Goal: Task Accomplishment & Management: Complete application form

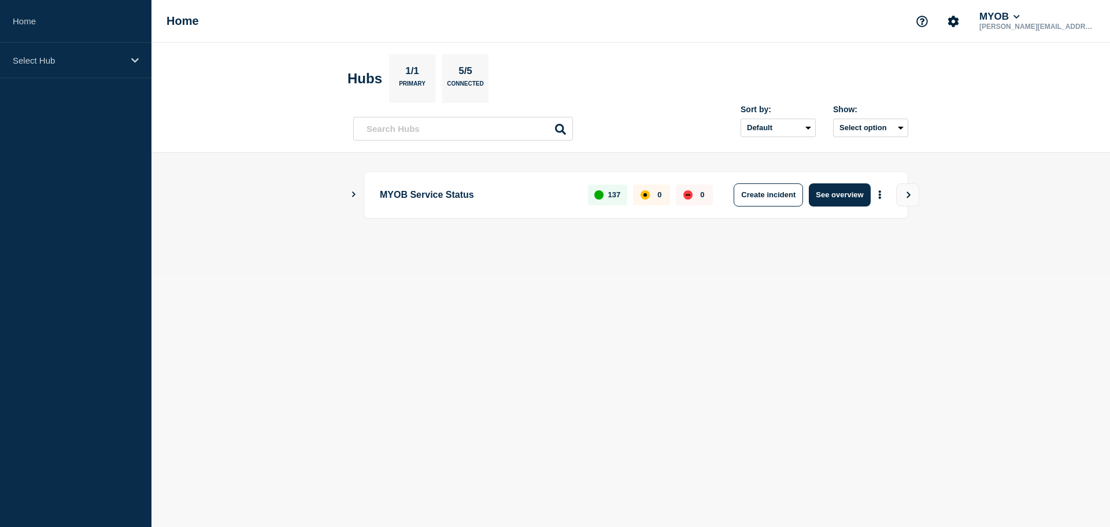
click at [101, 78] on aside "Home Select Hub" at bounding box center [76, 263] width 152 height 527
click at [102, 69] on div "Select Hub" at bounding box center [76, 60] width 152 height 35
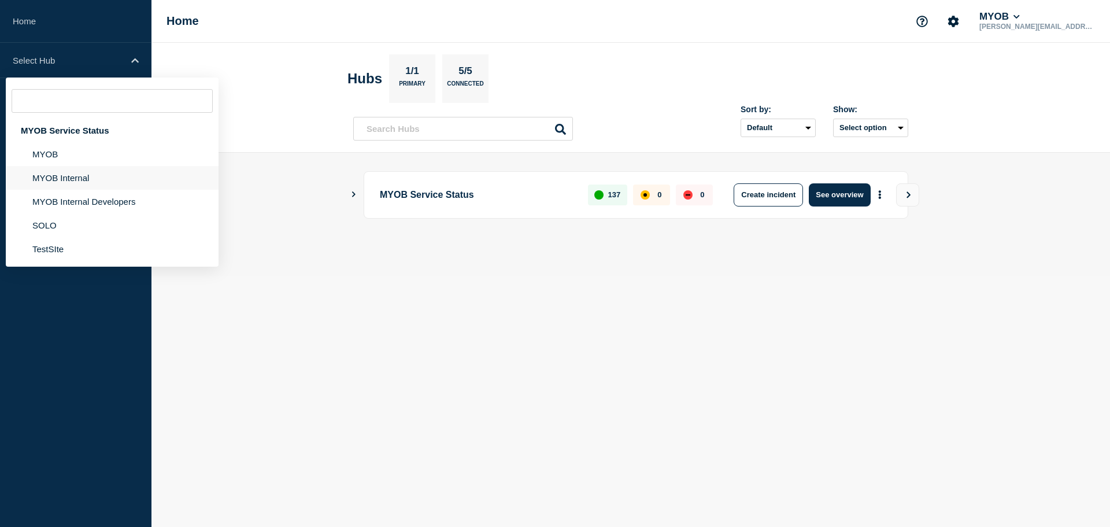
click at [109, 174] on li "MYOB Internal" at bounding box center [112, 178] width 213 height 24
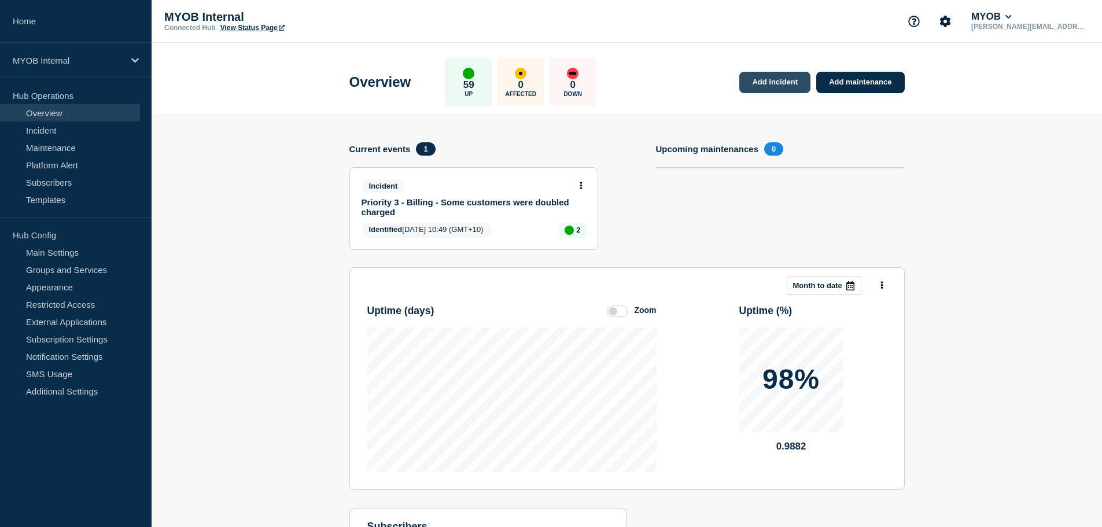
click at [785, 83] on link "Add incident" at bounding box center [774, 82] width 71 height 21
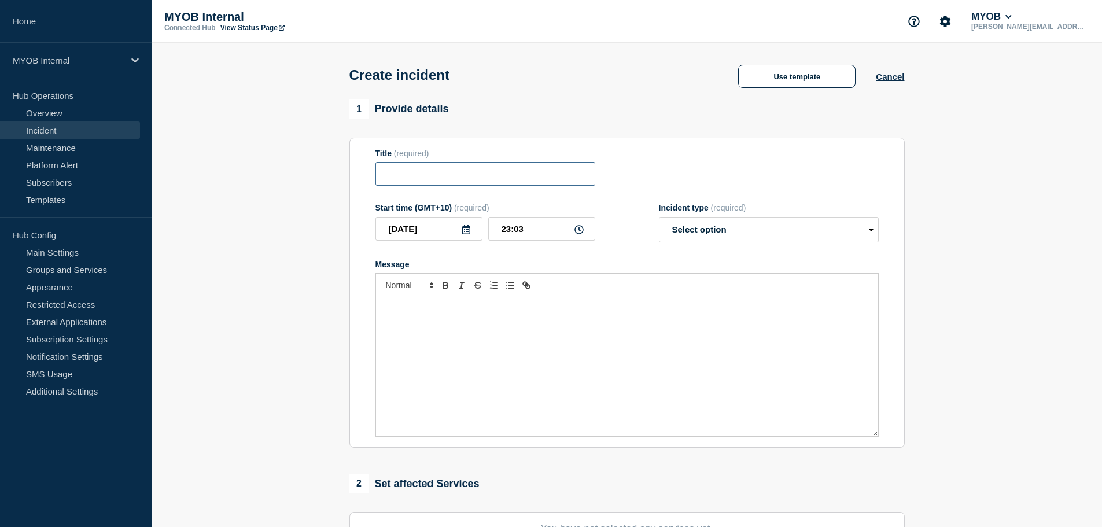
click at [432, 179] on input "Title" at bounding box center [485, 174] width 220 height 24
click at [808, 80] on button "Use template" at bounding box center [796, 76] width 117 height 23
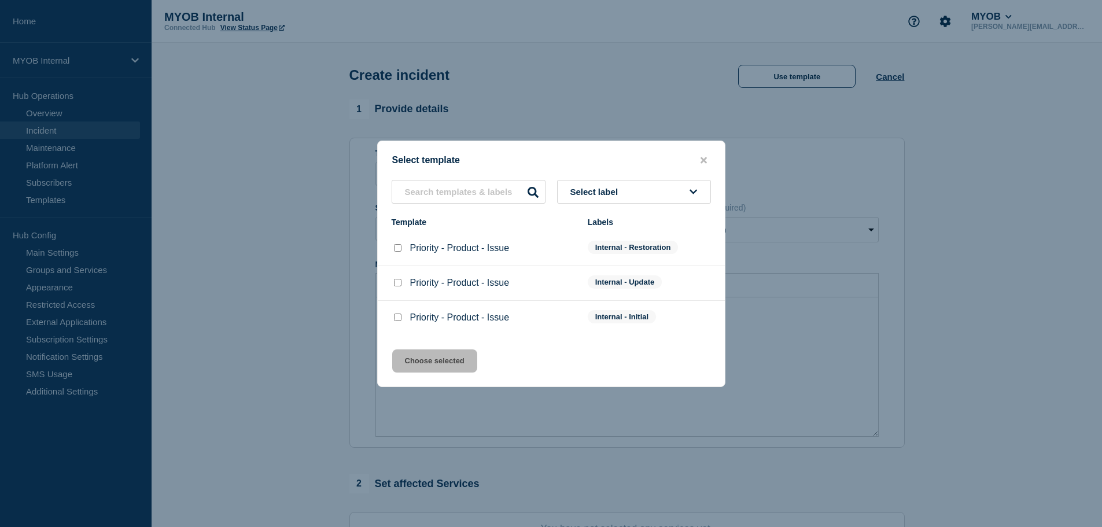
click at [396, 251] on input "Priority - Product - Issue checkbox" at bounding box center [398, 248] width 8 height 8
checkbox input "true"
click at [433, 360] on button "Choose selected" at bounding box center [434, 360] width 85 height 23
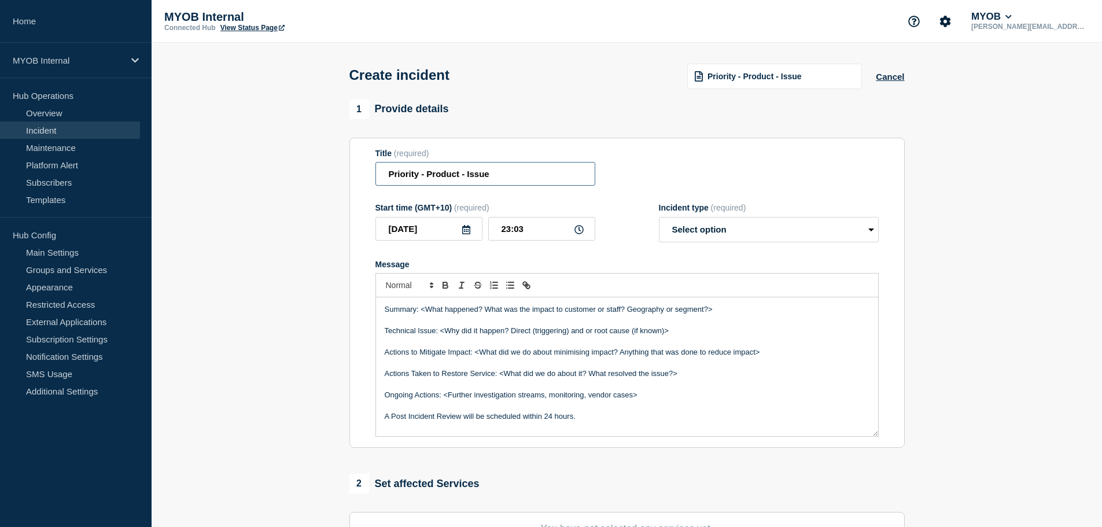
drag, startPoint x: 517, startPoint y: 176, endPoint x: 228, endPoint y: 185, distance: 289.3
click at [228, 185] on section "1 Provide details Title (required) Priority - Product - Issue Start time (GMT+1…" at bounding box center [627, 430] width 950 height 662
paste input "First & Final - Priority 3 - Archie API - Archie API(Billing) Unavailabl"
drag, startPoint x: 416, startPoint y: 179, endPoint x: 326, endPoint y: 182, distance: 90.2
click at [300, 183] on section "1 Provide details Title (required) First & Final - Priority 3 - Archie API - Ar…" at bounding box center [627, 430] width 950 height 662
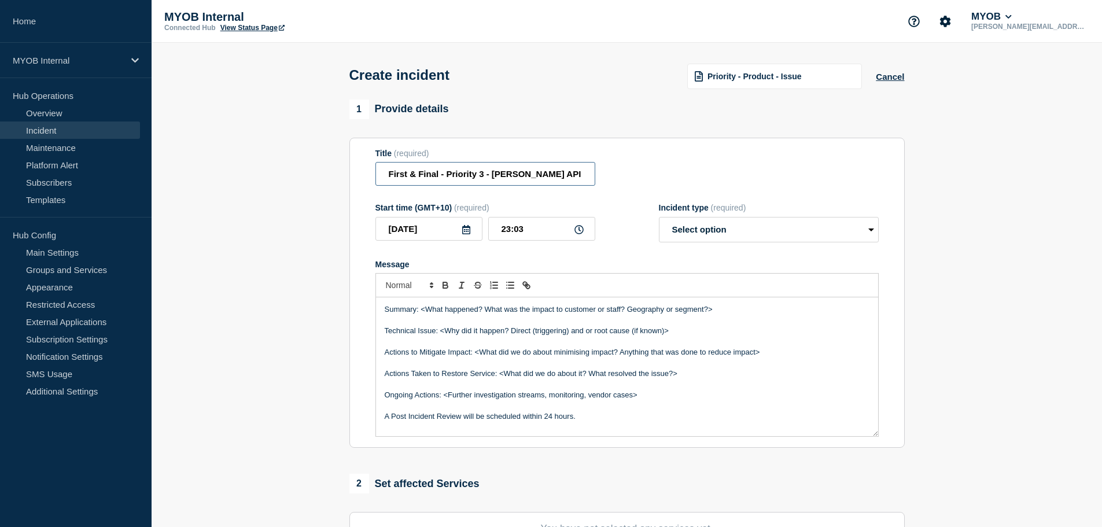
click at [442, 171] on input "First & Final - Priority 3 - [PERSON_NAME] API - [PERSON_NAME] API(Billing) Una…" at bounding box center [485, 174] width 220 height 24
drag, startPoint x: 512, startPoint y: 176, endPoint x: 590, endPoint y: 173, distance: 78.1
click at [590, 173] on input "First & Final - Priority 3 - [PERSON_NAME] API - [PERSON_NAME] API(Billing) Una…" at bounding box center [485, 174] width 220 height 24
click at [533, 174] on input "First & Final - Priority 3 - [PERSON_NAME] API - [PERSON_NAME] API(Billing) Una…" at bounding box center [485, 174] width 220 height 24
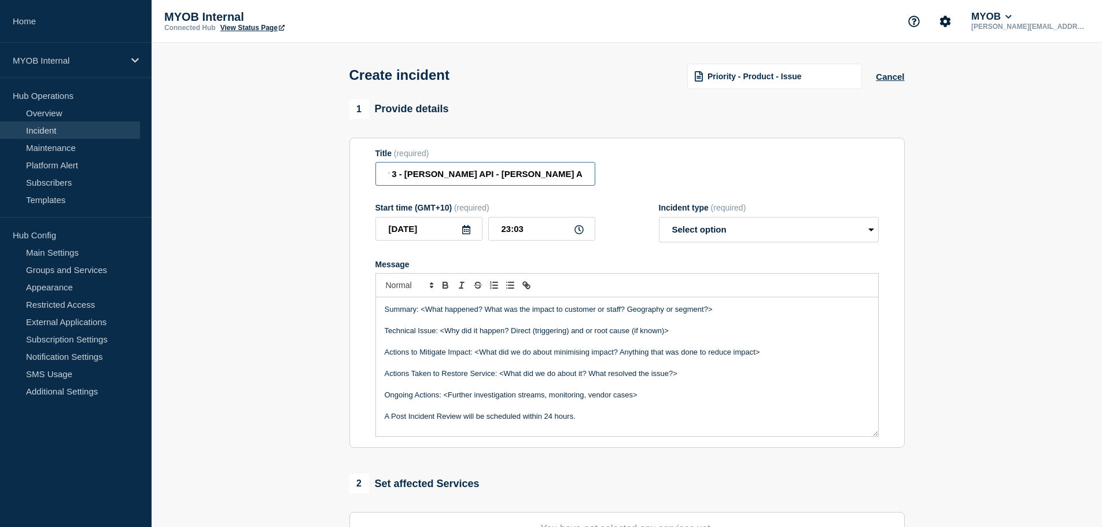
drag, startPoint x: 530, startPoint y: 176, endPoint x: 500, endPoint y: 180, distance: 30.4
click at [500, 180] on input "First & Final - Priority 3 - [PERSON_NAME] API - [PERSON_NAME] API(Billing) Una…" at bounding box center [485, 174] width 220 height 24
type input "First & Final - Priority 3 - Archie API - Archie API Unavailable"
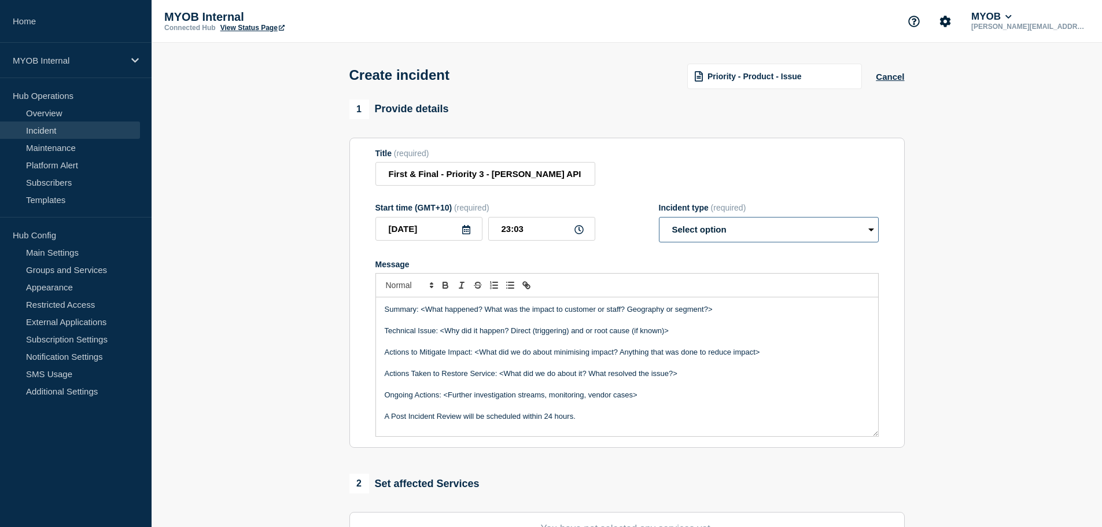
click at [763, 230] on select "Select option Investigating Identified Monitoring" at bounding box center [769, 229] width 220 height 25
select select "monitoring"
click at [659, 219] on select "Select option Investigating Identified Monitoring" at bounding box center [769, 229] width 220 height 25
drag, startPoint x: 456, startPoint y: 369, endPoint x: 452, endPoint y: 359, distance: 11.0
click at [453, 368] on p "Message" at bounding box center [627, 362] width 485 height 10
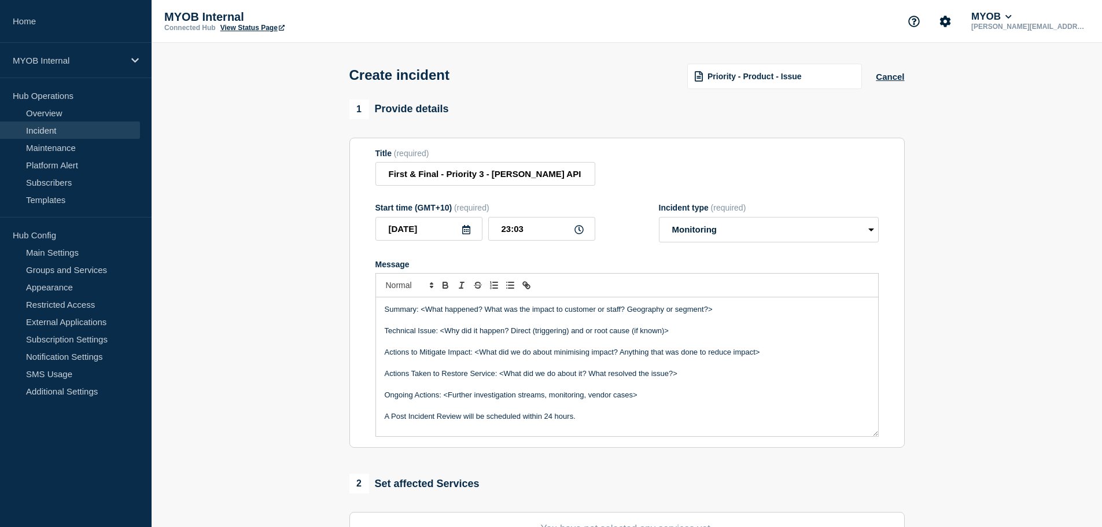
click at [560, 333] on p "Technical Issue: <Why did it happen? Direct (triggering) and or root cause (if …" at bounding box center [627, 331] width 485 height 10
drag, startPoint x: 662, startPoint y: 398, endPoint x: 257, endPoint y: 278, distance: 421.9
click at [257, 278] on section "1 Provide details Title (required) First & Final - Priority 3 - Archie API - Ar…" at bounding box center [627, 430] width 950 height 662
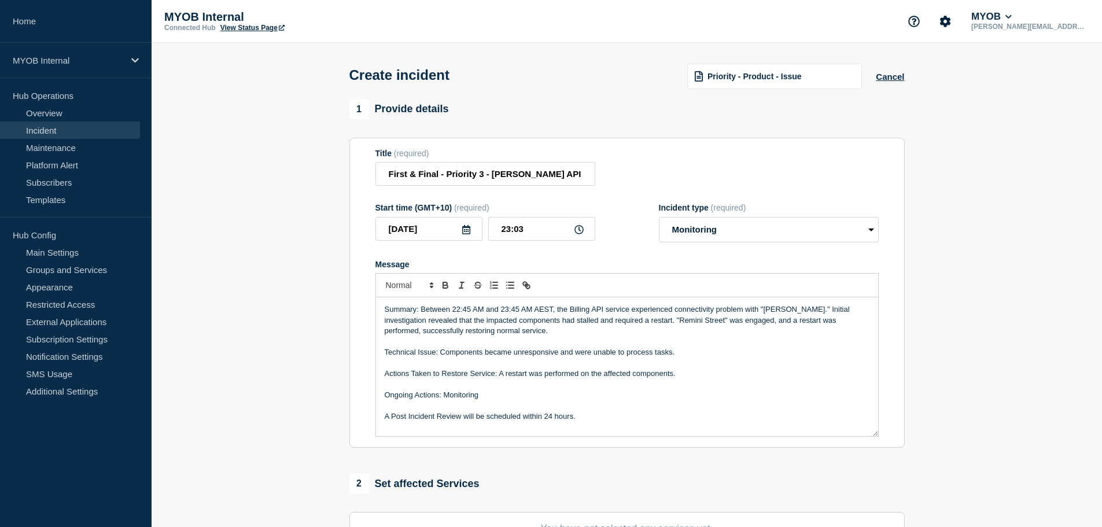
click at [516, 311] on p "Summary: Between 22:45 AM and 23:45 AM AEST, the Billing API service experience…" at bounding box center [627, 320] width 485 height 32
drag, startPoint x: 525, startPoint y: 334, endPoint x: 540, endPoint y: 317, distance: 22.5
click at [526, 334] on p "Summary: Between 22:45 AM and 23:45 AM AEST, the Billing API service experience…" at bounding box center [627, 320] width 485 height 32
drag, startPoint x: 553, startPoint y: 309, endPoint x: 1, endPoint y: 382, distance: 557.6
click at [444, 315] on p "Summary: Between 22:45 AM and 23:45 AM AEST, the Billing API service experience…" at bounding box center [627, 320] width 485 height 32
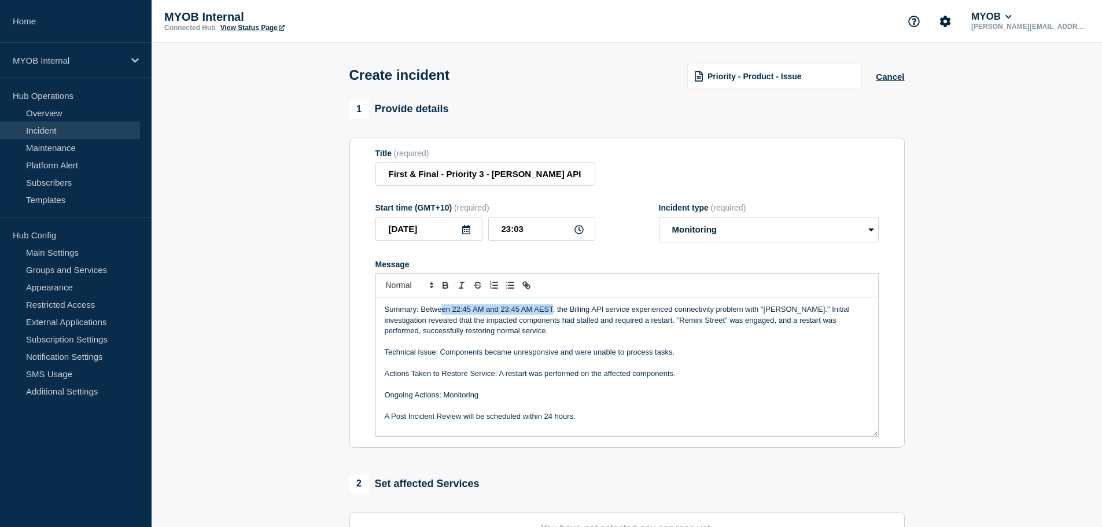
click at [471, 309] on p "Summary: Between 22:45 AM and 23:45 AM AEST, the Billing API service experience…" at bounding box center [627, 320] width 485 height 32
click at [516, 308] on p "Summary: Between 22:43 AM and 23:45 AM AEST, the Billing API service experience…" at bounding box center [627, 320] width 485 height 32
click at [477, 314] on p "Summary: Between 22:43 AM and 22:55 PM AEST, the Billing API service experience…" at bounding box center [627, 320] width 485 height 32
click at [568, 341] on p "Message" at bounding box center [627, 342] width 485 height 10
click at [601, 322] on p "Summary: Between 22:43 PM and 22:55 PM AEST, the Billing API service experience…" at bounding box center [627, 320] width 485 height 32
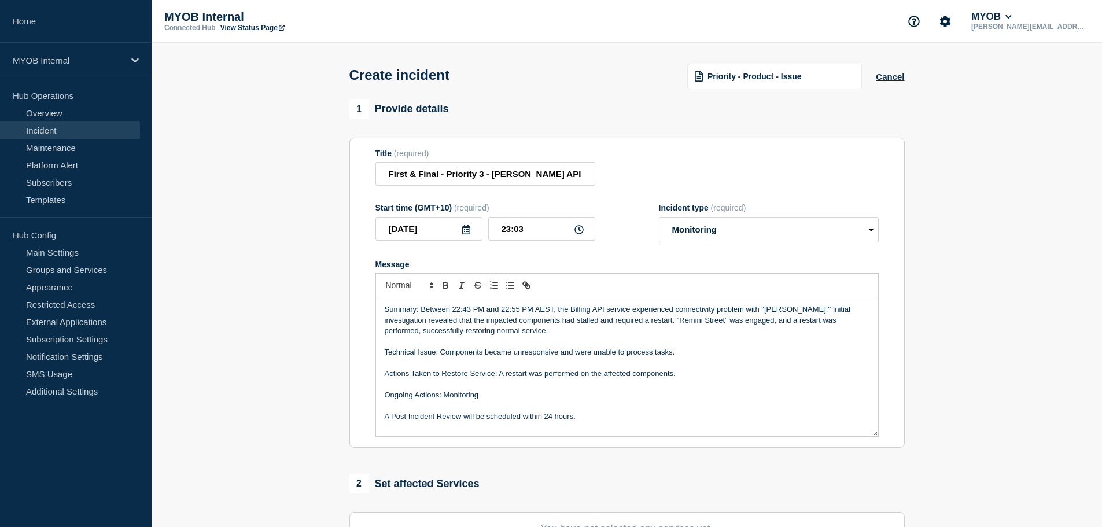
click at [639, 310] on p "Summary: Between 22:43 PM and 22:55 PM AEST, the Billing API service experience…" at bounding box center [627, 320] width 485 height 32
drag, startPoint x: 557, startPoint y: 310, endPoint x: 789, endPoint y: 308, distance: 231.9
click at [789, 308] on p "Summary: Between 22:43 PM and 22:55 PM AEST, the Billing API service experience…" at bounding box center [627, 320] width 485 height 32
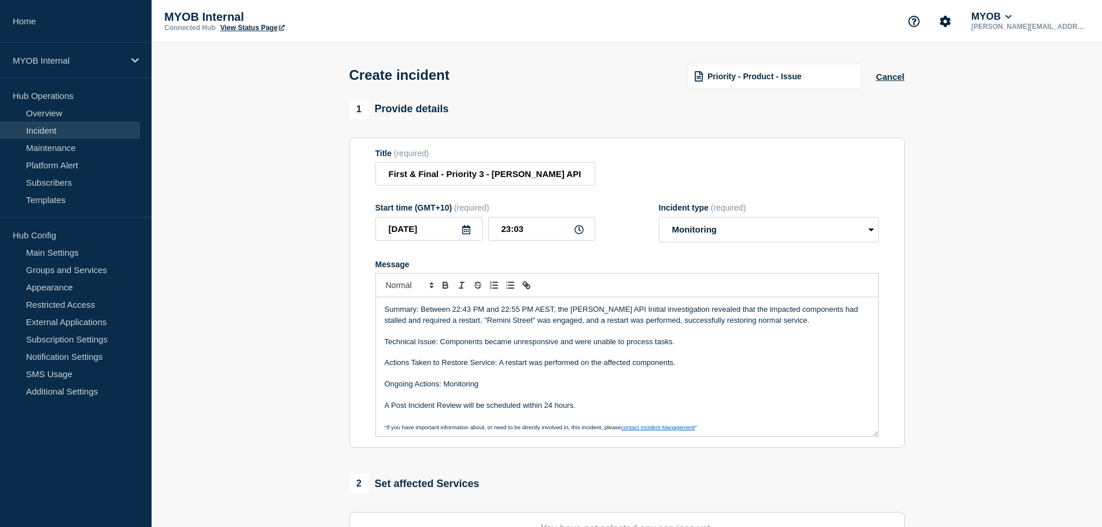
drag, startPoint x: 606, startPoint y: 312, endPoint x: 670, endPoint y: 300, distance: 65.2
click at [614, 310] on p "Summary: Between 22:43 PM and 22:55 PM AEST, the Archie API Initial investigati…" at bounding box center [627, 314] width 485 height 21
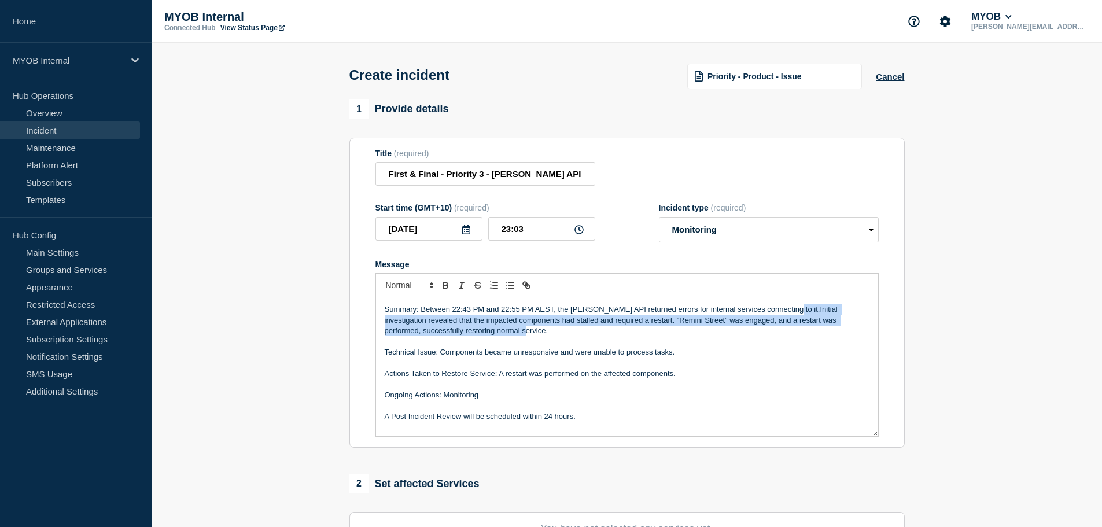
drag, startPoint x: 792, startPoint y: 329, endPoint x: 780, endPoint y: 314, distance: 19.7
click at [780, 314] on p "Summary: Between 22:43 PM and 22:55 PM AEST, the Archie API returned errors for…" at bounding box center [627, 320] width 485 height 32
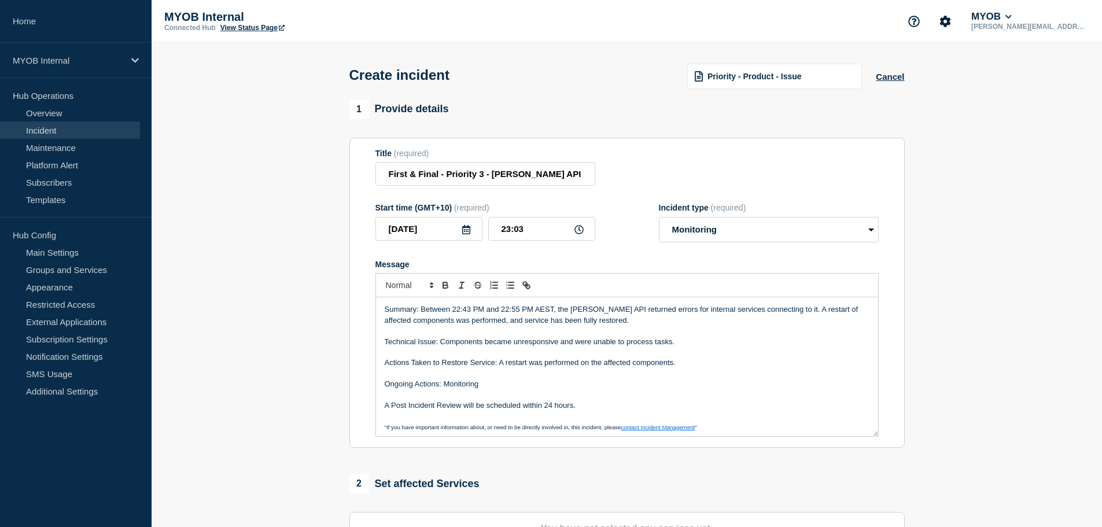
click at [684, 346] on p "Technical Issue: Components became unresponsive and were unable to process task…" at bounding box center [627, 342] width 485 height 10
click at [567, 368] on p "Actions Taken to Restore Service: A restart was performed on the affected compo…" at bounding box center [627, 362] width 485 height 10
click at [677, 371] on p "Message" at bounding box center [627, 373] width 485 height 10
click at [537, 378] on p "Message" at bounding box center [627, 373] width 485 height 10
drag, startPoint x: 601, startPoint y: 408, endPoint x: 294, endPoint y: 399, distance: 307.2
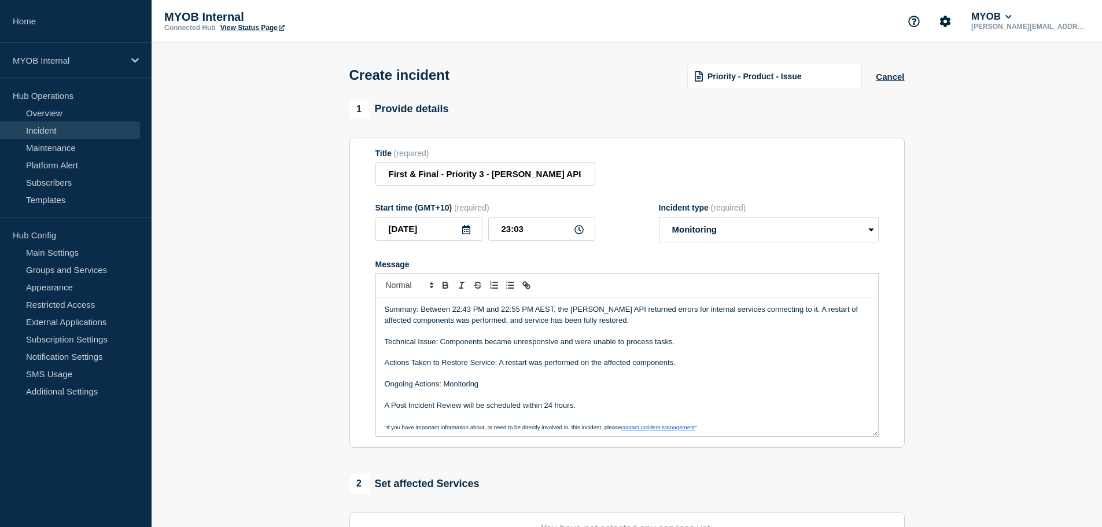
click at [294, 399] on section "1 Provide details Title (required) First & Final - Priority 3 - Archie API - Ar…" at bounding box center [627, 430] width 950 height 662
click at [686, 374] on p "Message" at bounding box center [627, 373] width 485 height 10
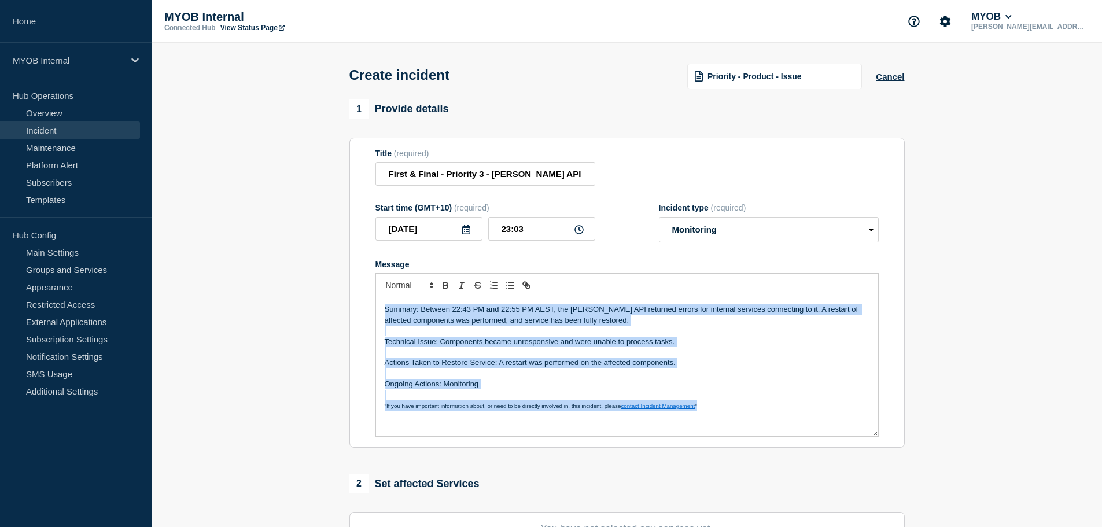
copy div "Summary: Between 22:43 PM and 22:55 PM AEST, the Archie API returned errors for…"
click at [706, 368] on p "Actions Taken to Restore Service: A restart was performed on the affected compo…" at bounding box center [627, 362] width 485 height 10
copy div "Summary: Between 22:43 PM and 22:55 PM AEST, the Archie API returned errors for…"
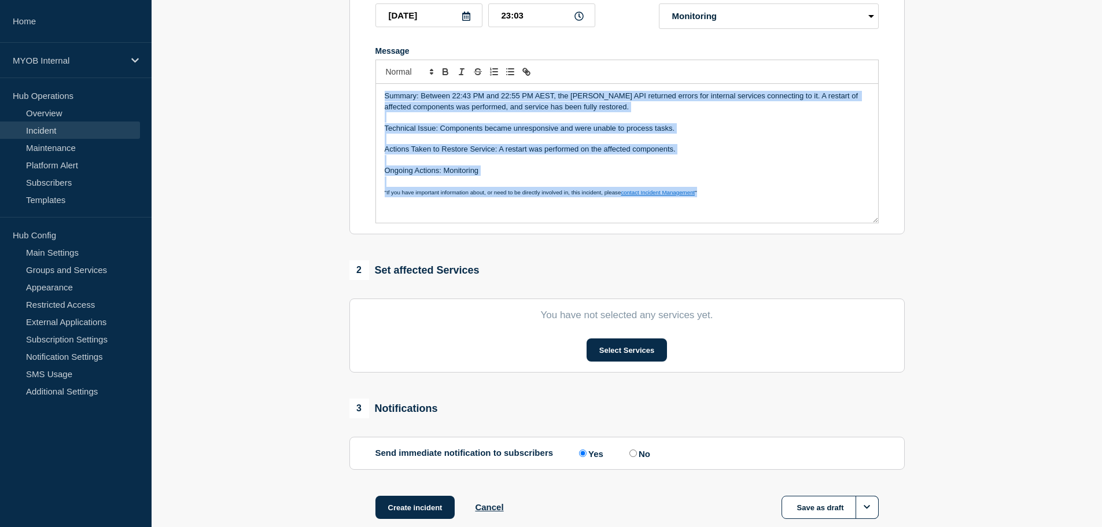
scroll to position [231, 0]
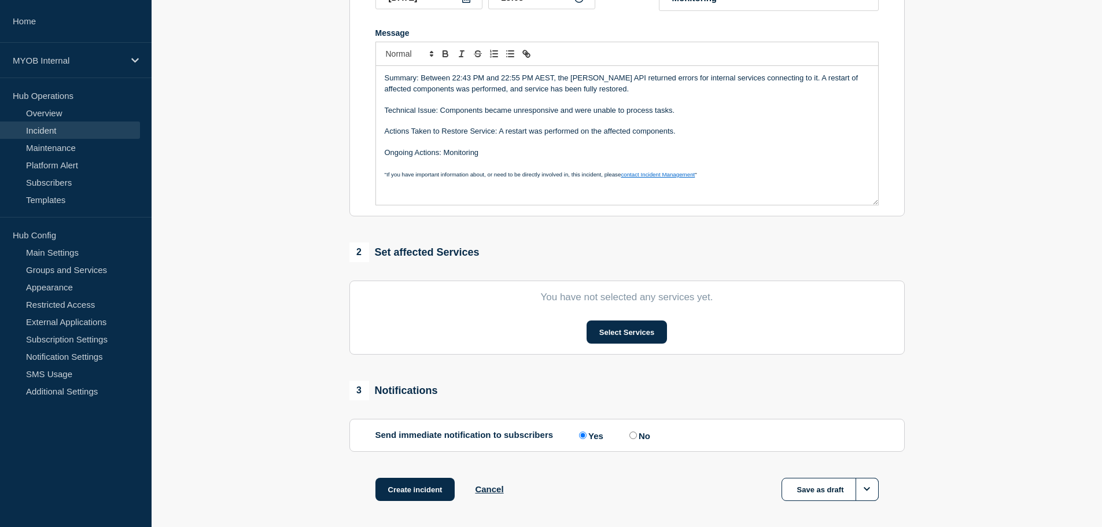
click at [248, 336] on section "1 Provide details Title (required) First & Final - Priority 3 - Archie API - Ar…" at bounding box center [627, 199] width 950 height 662
click at [625, 337] on button "Select Services" at bounding box center [626, 331] width 80 height 23
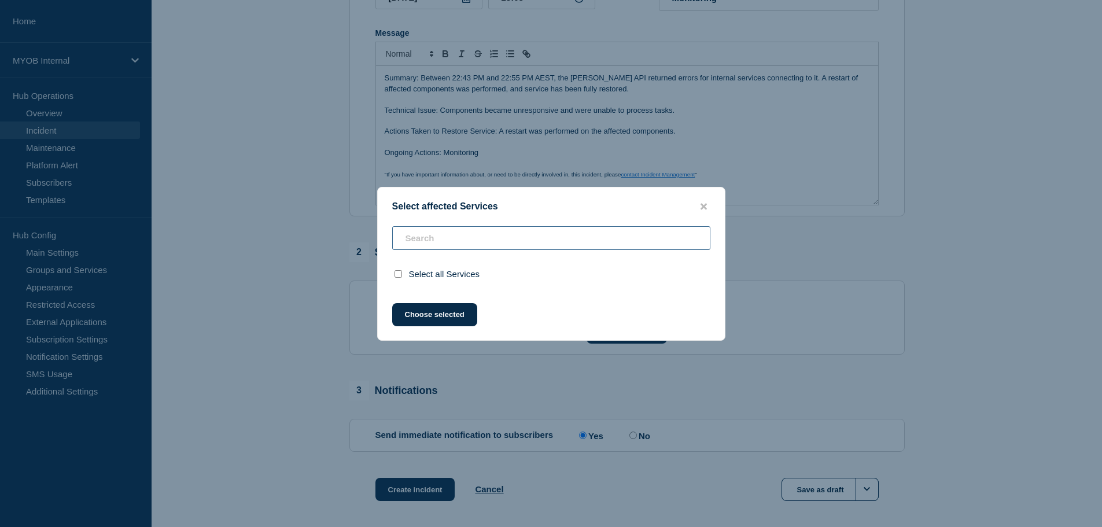
click at [492, 236] on input "text" at bounding box center [551, 238] width 318 height 24
type input "a"
checkbox input "false"
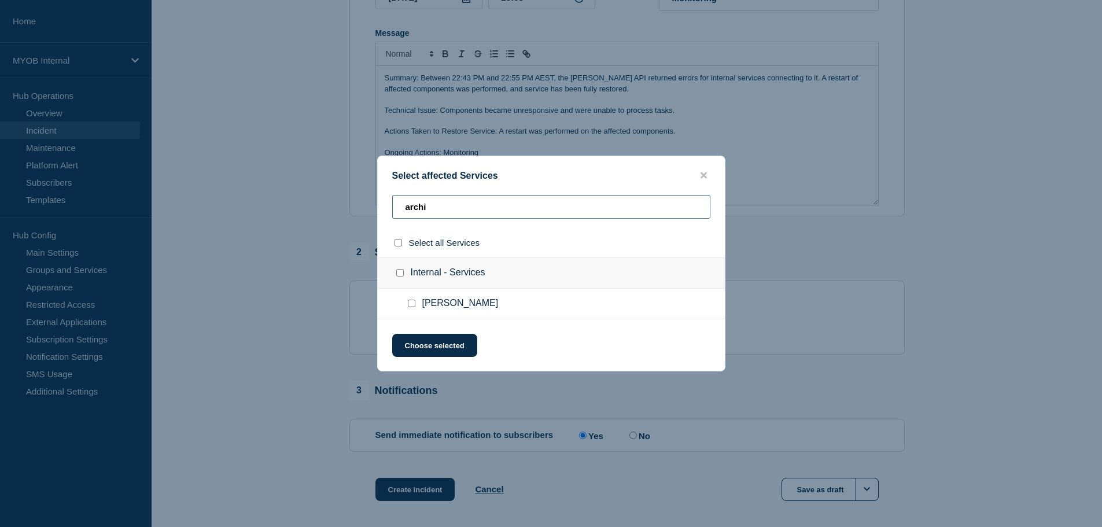
type input "archi"
click at [409, 305] on input "Archie checkbox" at bounding box center [412, 304] width 8 height 8
checkbox input "true"
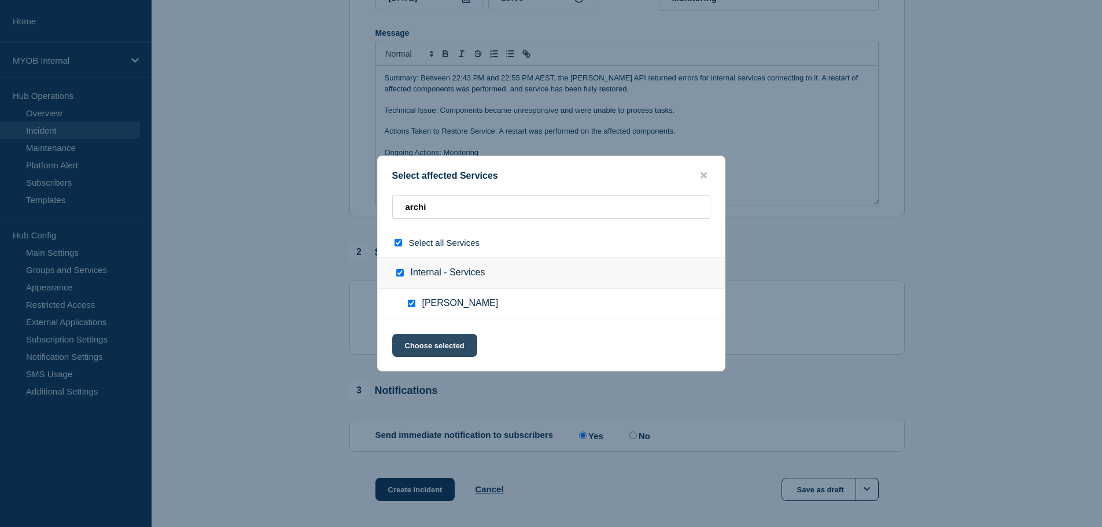
click at [415, 339] on button "Choose selected" at bounding box center [434, 345] width 85 height 23
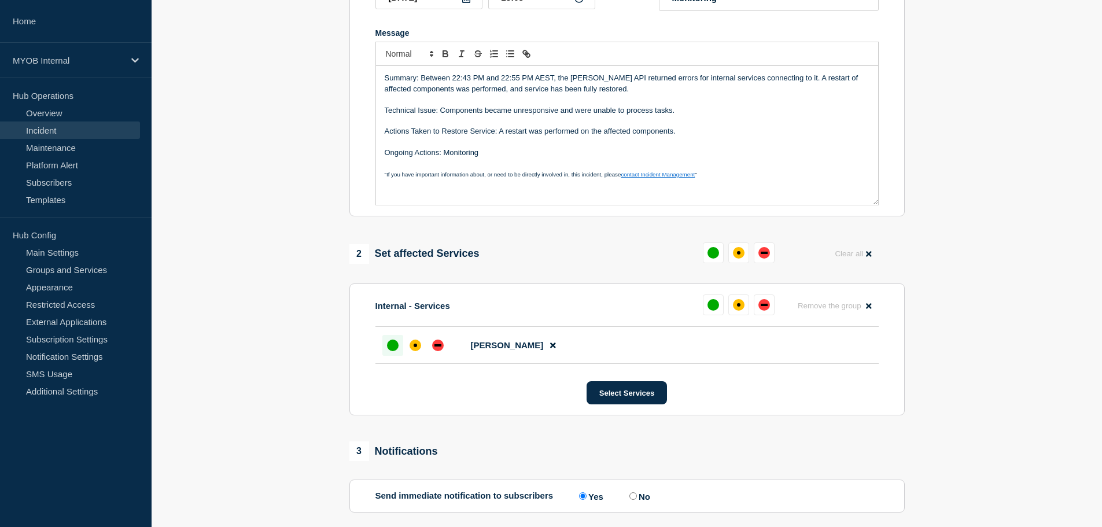
click at [386, 345] on div at bounding box center [392, 345] width 21 height 21
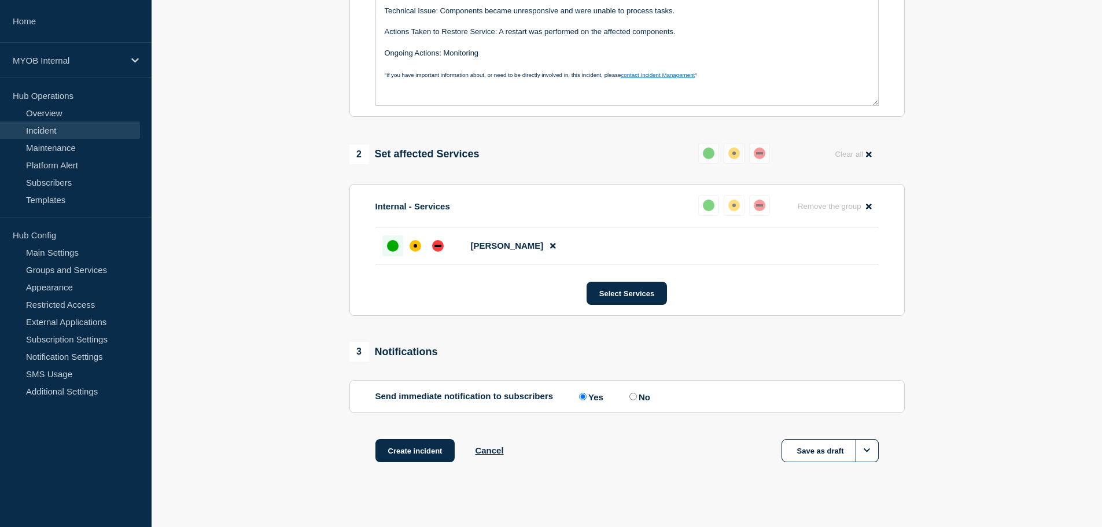
scroll to position [344, 0]
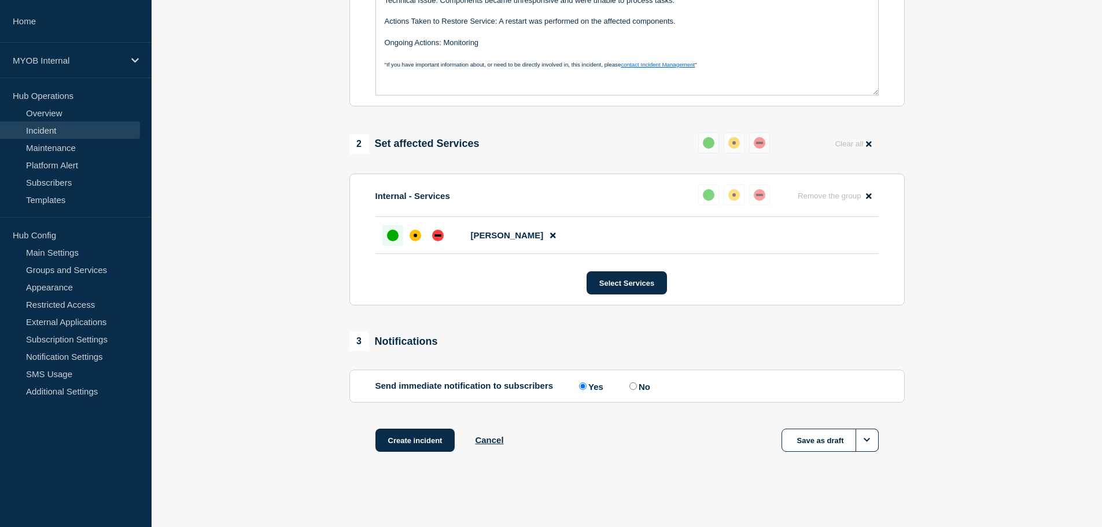
click at [307, 393] on section "1 Provide details Title (required) First & Final - Priority 3 - Archie API - Ar…" at bounding box center [627, 119] width 950 height 723
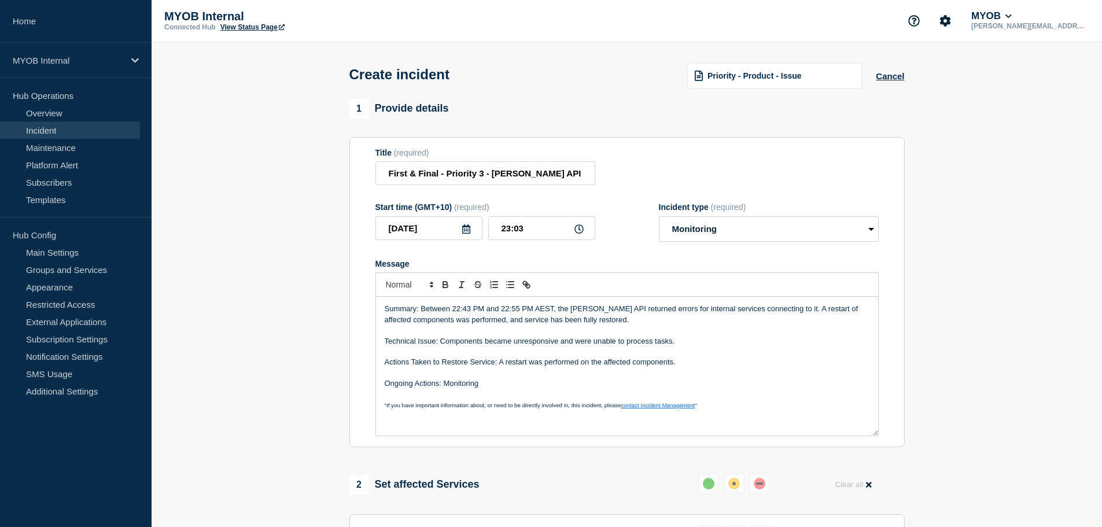
scroll to position [0, 0]
click at [500, 324] on p "Summary: Between 22:43 PM and 22:55 PM AEST, the Archie API returned errors for…" at bounding box center [627, 314] width 485 height 21
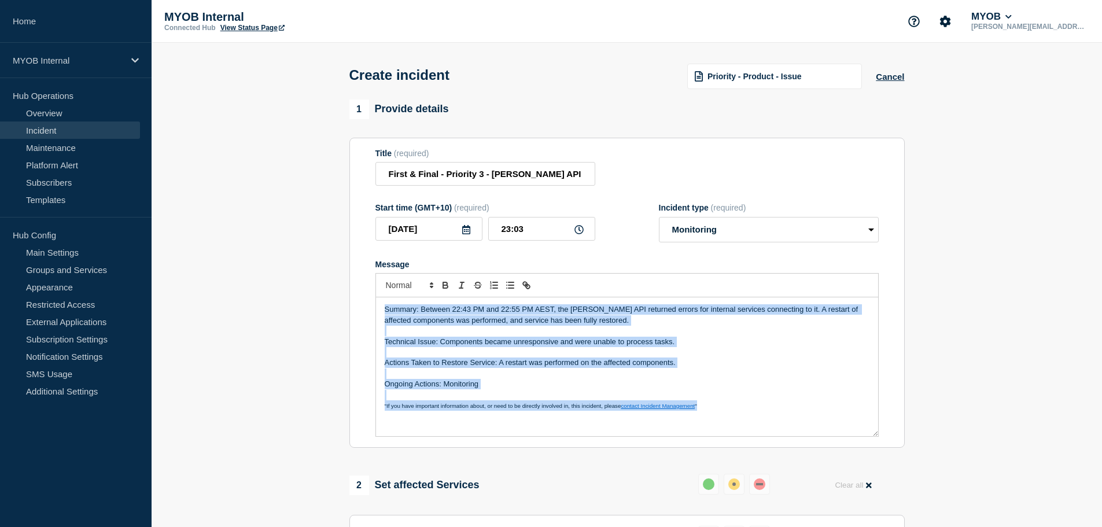
copy div "Summary: Between 22:43 PM and 22:55 PM AEST, the Archie API returned errors for…"
click at [709, 357] on p "Message" at bounding box center [627, 352] width 485 height 10
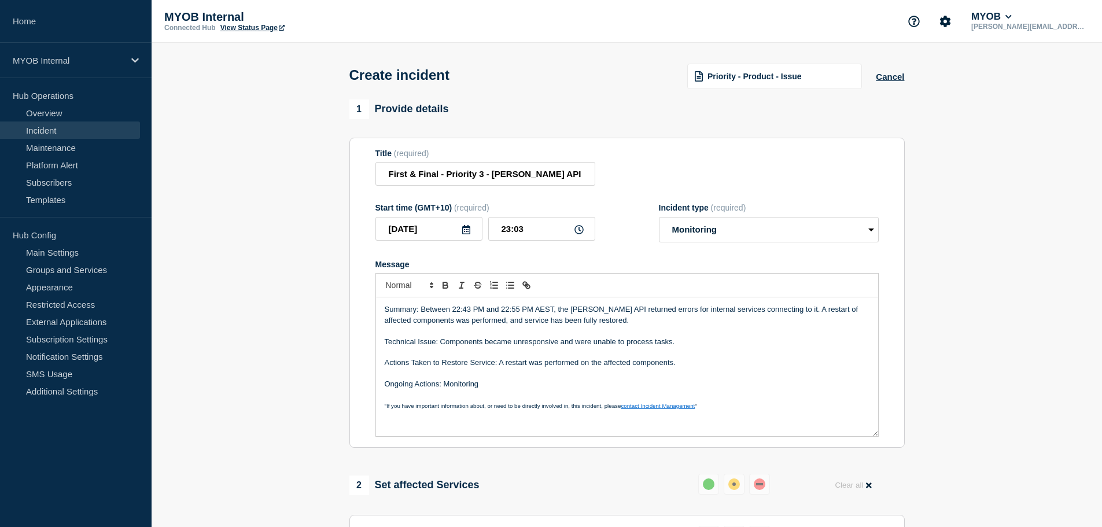
click at [538, 379] on p "Message" at bounding box center [627, 373] width 485 height 10
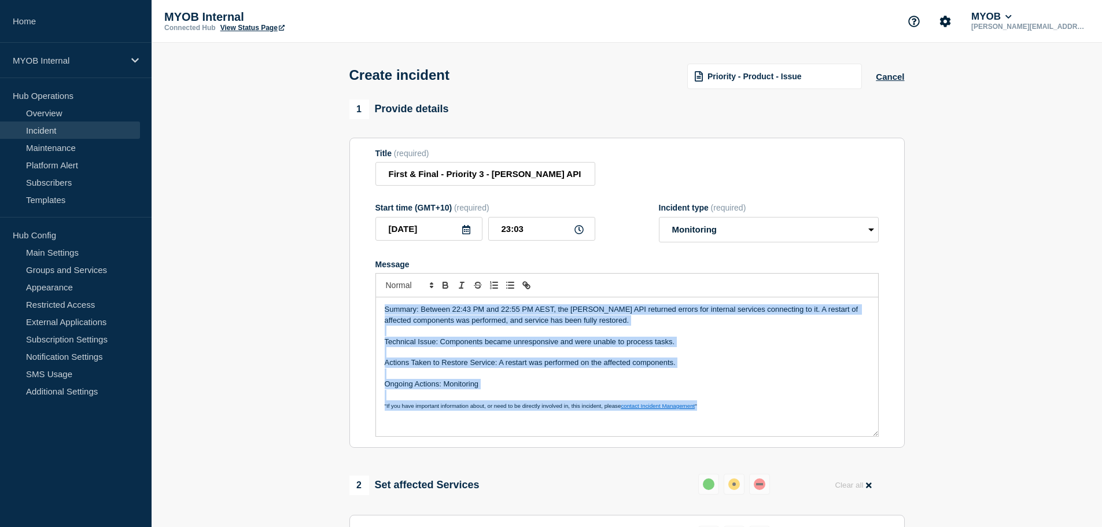
copy div "Summary: Between 22:43 PM and 22:55 PM AEST, the Archie API returned errors for…"
click at [540, 379] on p "Message" at bounding box center [627, 373] width 485 height 10
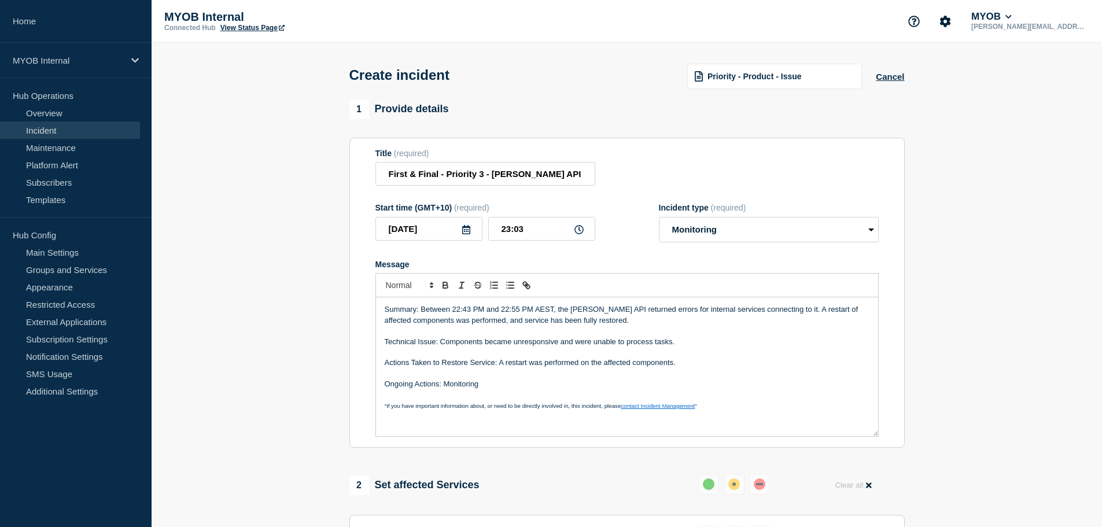
click at [590, 317] on p "Summary: Between 22:43 PM and 22:55 PM AEST, the Archie API returned errors for…" at bounding box center [627, 314] width 485 height 21
click at [671, 324] on p "Summary: Between 22:43 PM and 22:55 PM AEST, the Archie API returned errors for…" at bounding box center [627, 314] width 485 height 21
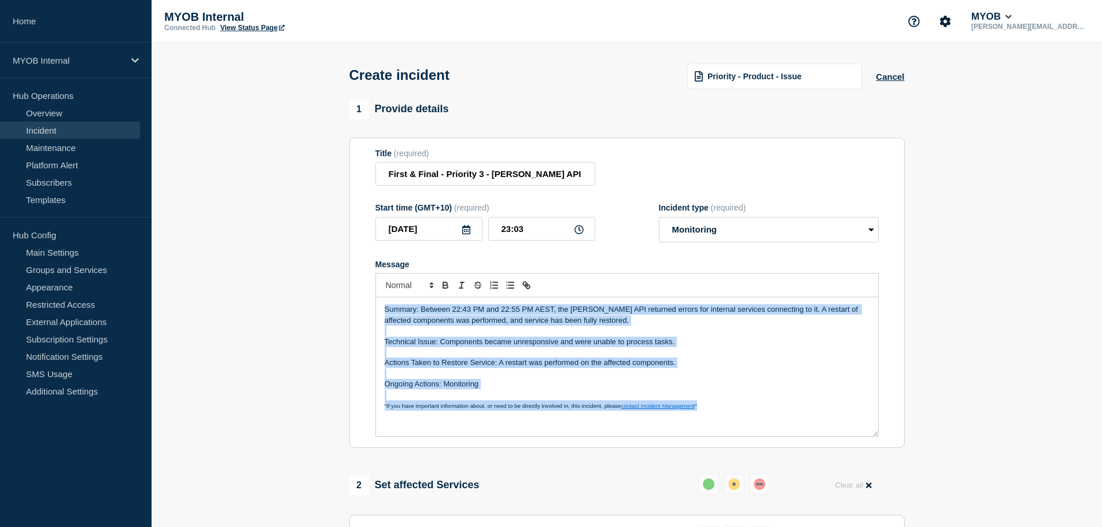
copy div "Summary: Between 22:43 PM and 22:55 PM AEST, the Archie API returned errors for…"
drag, startPoint x: 712, startPoint y: 333, endPoint x: 717, endPoint y: 340, distance: 8.0
click at [712, 334] on p "Message" at bounding box center [627, 331] width 485 height 10
click at [721, 336] on p "Message" at bounding box center [627, 331] width 485 height 10
click at [724, 352] on p "Message" at bounding box center [627, 352] width 485 height 10
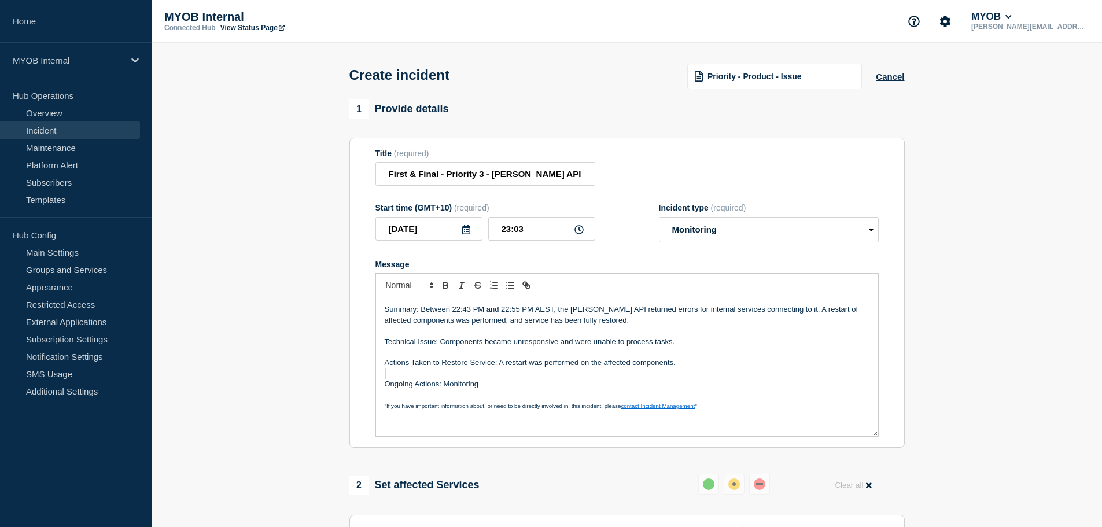
drag, startPoint x: 749, startPoint y: 371, endPoint x: 745, endPoint y: 376, distance: 6.1
click at [742, 370] on div "Summary: Between 22:43 PM and 22:55 PM AEST, the Archie API returned errors for…" at bounding box center [627, 366] width 502 height 139
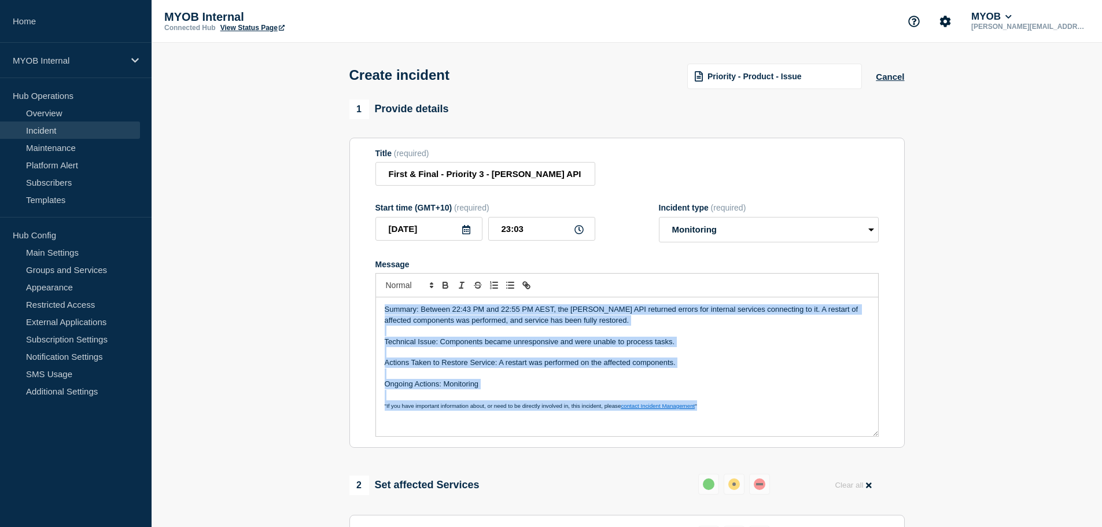
copy div "Summary: Between 22:43 PM and 22:55 PM AEST, the Archie API returned errors for…"
click at [567, 368] on p "Actions Taken to Restore Service: A restart was performed on the affected compo…" at bounding box center [627, 362] width 485 height 10
copy div "Summary: Between 22:43 PM and 22:55 PM AEST, the Archie API returned errors for…"
click at [542, 376] on p "Message" at bounding box center [627, 373] width 485 height 10
click at [534, 389] on p "Ongoing Actions: Monitoring" at bounding box center [627, 384] width 485 height 10
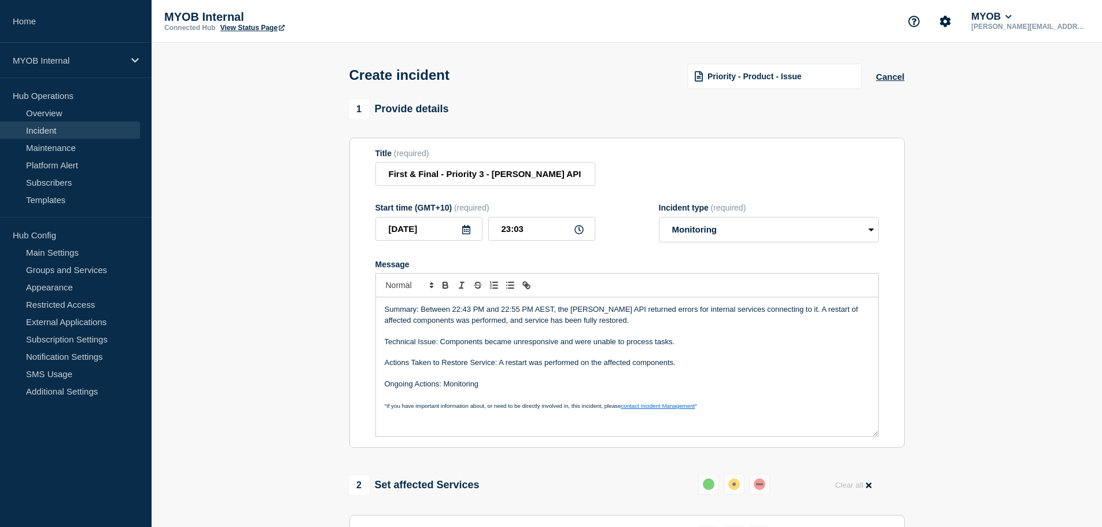
click at [492, 376] on p "Message" at bounding box center [627, 373] width 485 height 10
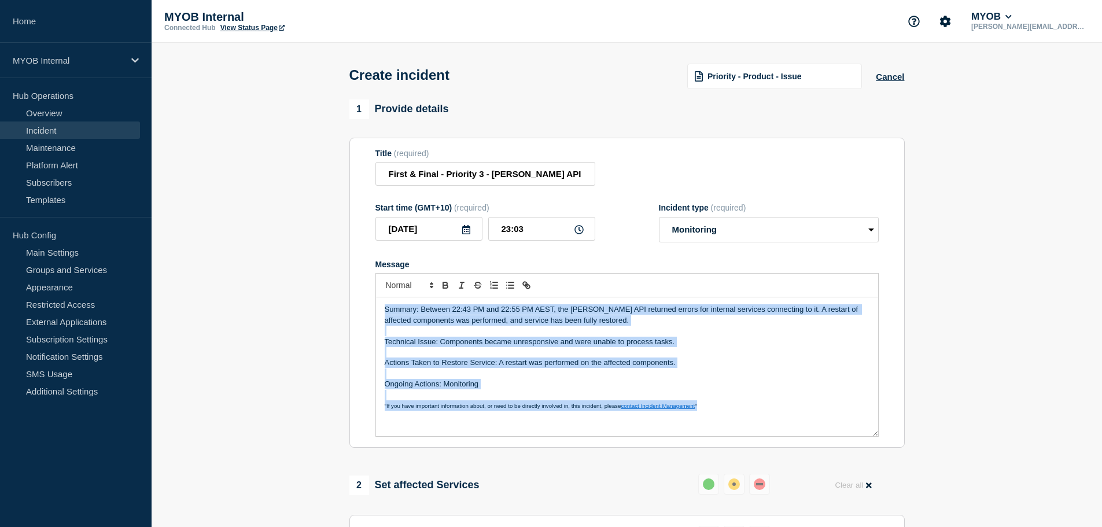
copy div "Summary: Between 22:43 PM and 22:55 PM AEST, the Archie API returned errors for…"
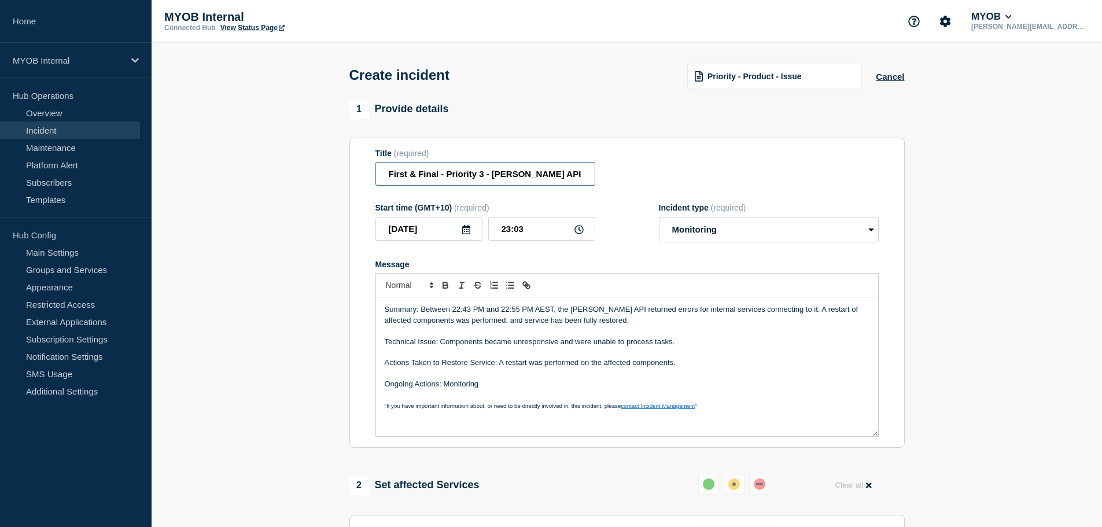
scroll to position [0, 55]
drag, startPoint x: 527, startPoint y: 169, endPoint x: 537, endPoint y: 176, distance: 11.9
click at [518, 173] on input "First & Final - Priority 3 - Archie API - Archie API Unavailable" at bounding box center [485, 174] width 220 height 24
click at [540, 178] on input "First & Final - Priority 3 - Archie API - Archie API Unavailable" at bounding box center [485, 174] width 220 height 24
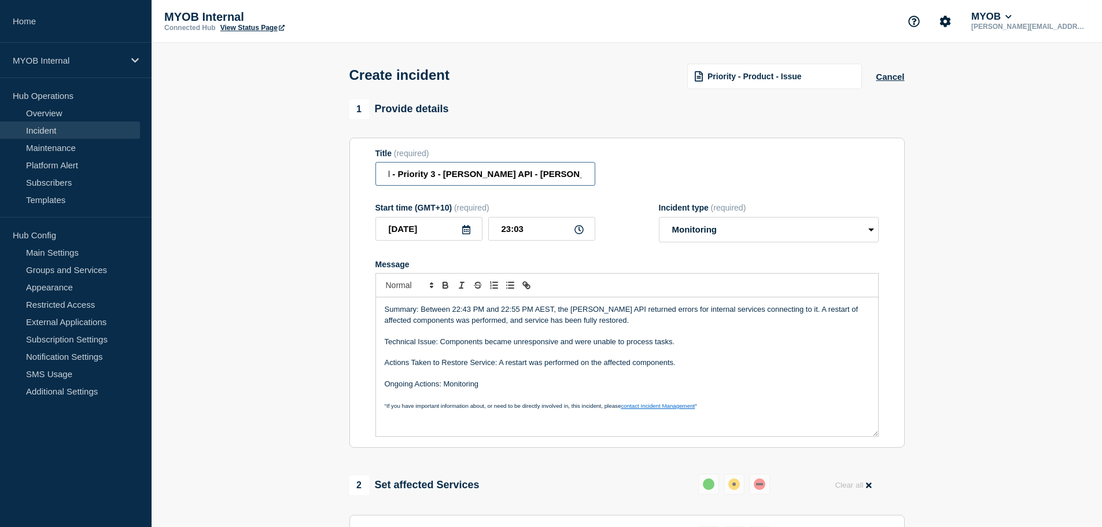
type input "First & Final - Priority 3 - Archie API - Archie API unavailable"
click at [530, 193] on form "Title (required) First & Final - Priority 3 - Archie API - Archie API unavailab…" at bounding box center [626, 293] width 503 height 289
drag, startPoint x: 520, startPoint y: 178, endPoint x: 386, endPoint y: 216, distance: 139.3
click at [383, 182] on input "First & Final - Priority 3 - Archie API - Archie API unavailable" at bounding box center [485, 174] width 220 height 24
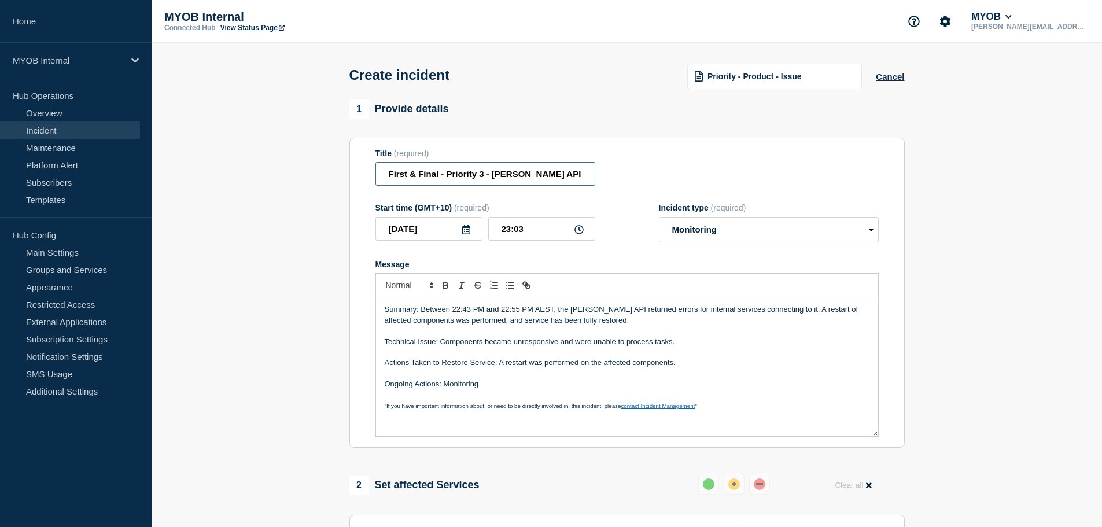
click at [459, 173] on input "First & Final - Priority 3 - Archie API - Archie API unavailable" at bounding box center [485, 174] width 220 height 24
click at [570, 315] on p "Summary: Between 22:43 PM and 22:55 PM AEST, the Archie API returned errors for…" at bounding box center [627, 314] width 485 height 21
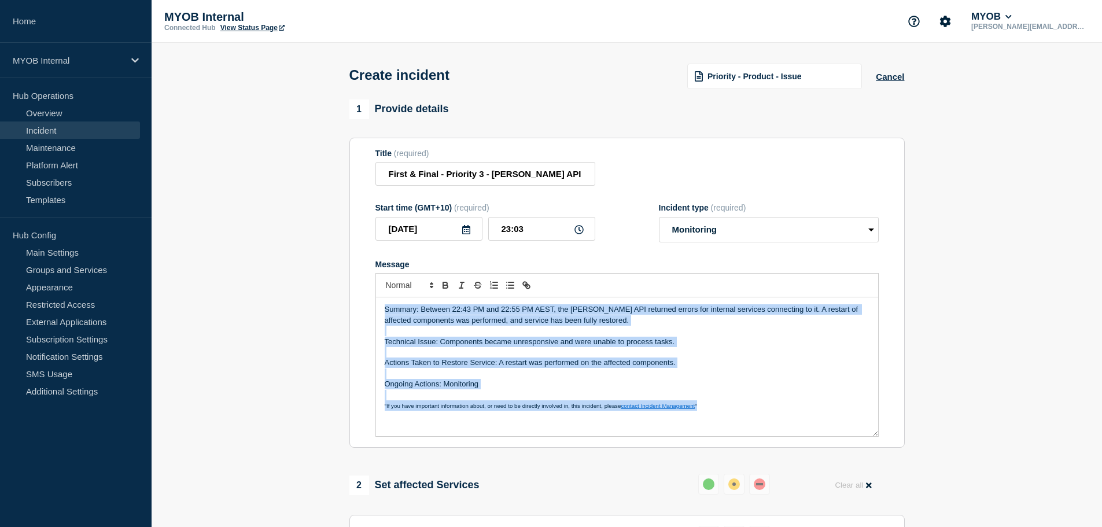
copy div "Summary: Between 22:43 PM and 22:55 PM AEST, the Archie API returned errors for…"
click at [547, 347] on p "Technical Issue: Components became unresponsive and were unable to process task…" at bounding box center [627, 342] width 485 height 10
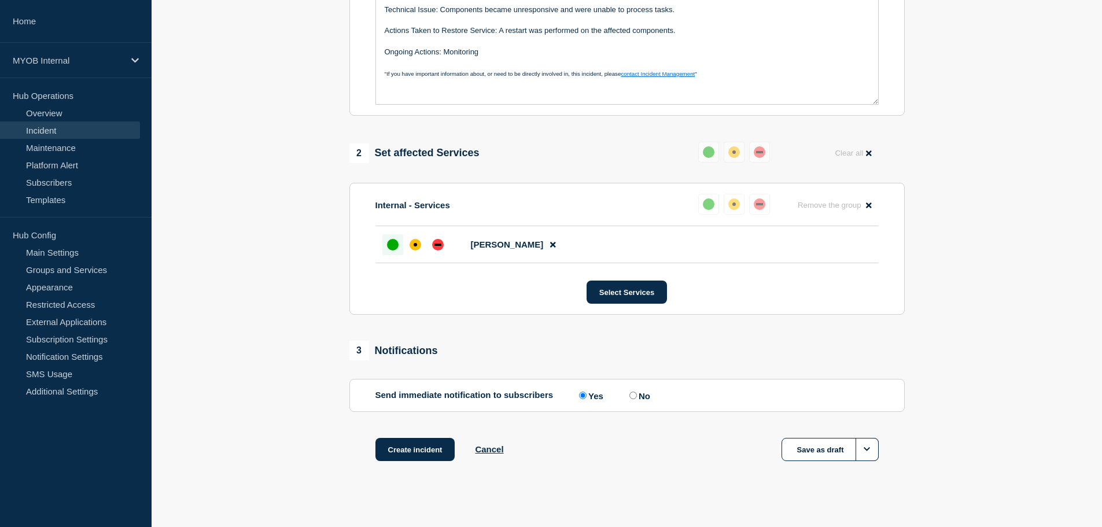
scroll to position [344, 0]
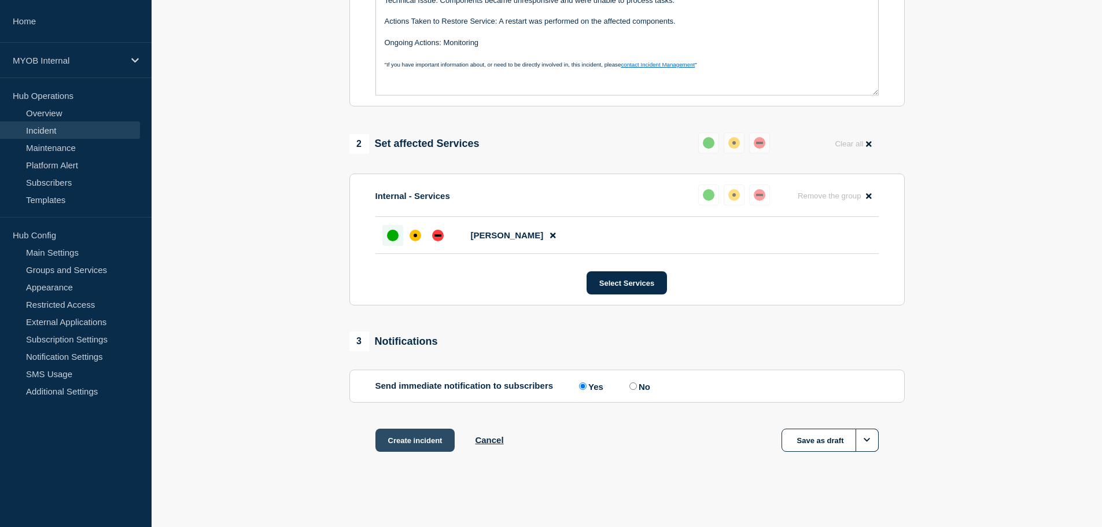
click at [419, 440] on button "Create incident" at bounding box center [415, 440] width 80 height 23
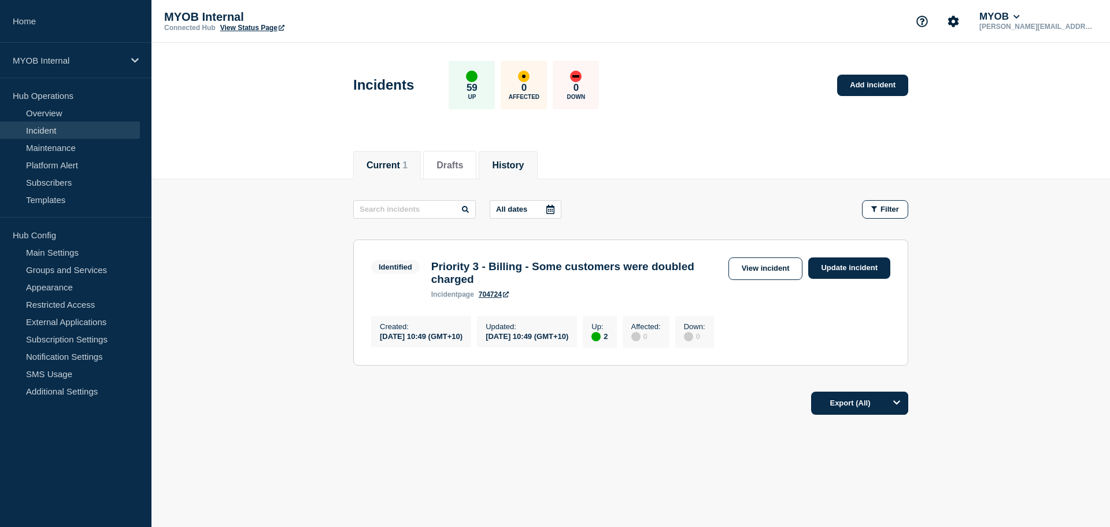
drag, startPoint x: 515, startPoint y: 165, endPoint x: 527, endPoint y: 165, distance: 12.1
click at [515, 165] on button "History" at bounding box center [508, 165] width 32 height 10
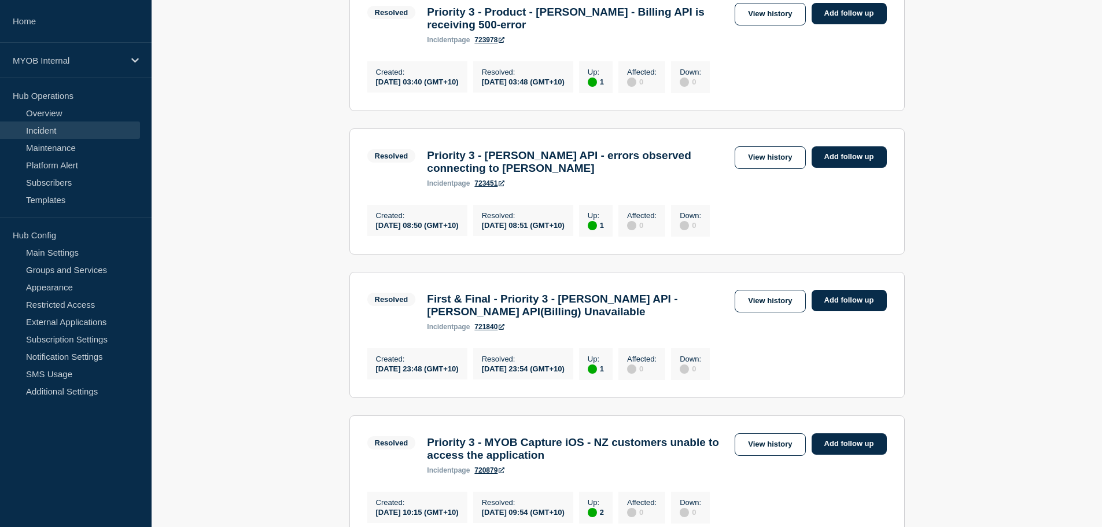
scroll to position [405, 0]
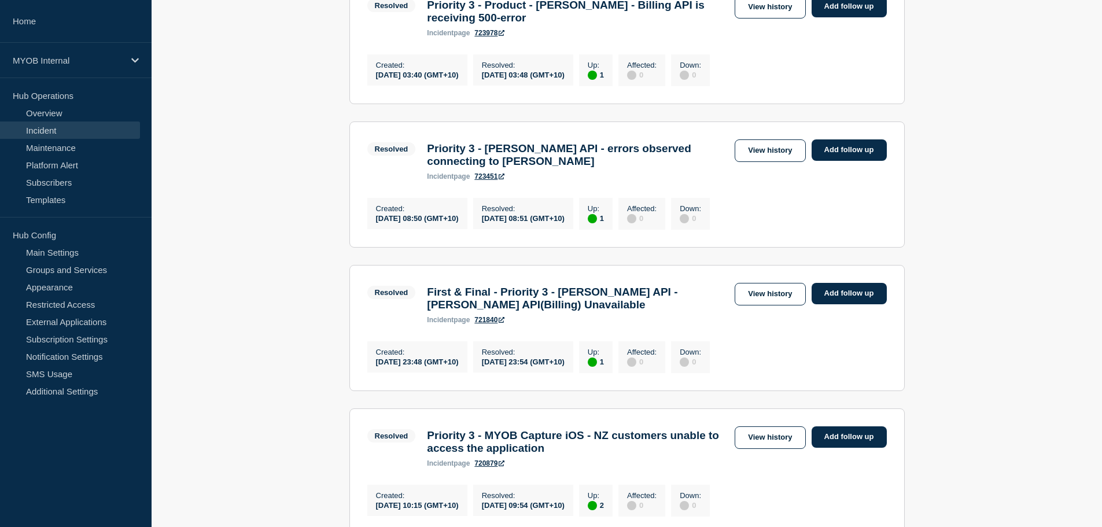
click at [489, 324] on link "721840" at bounding box center [489, 320] width 30 height 8
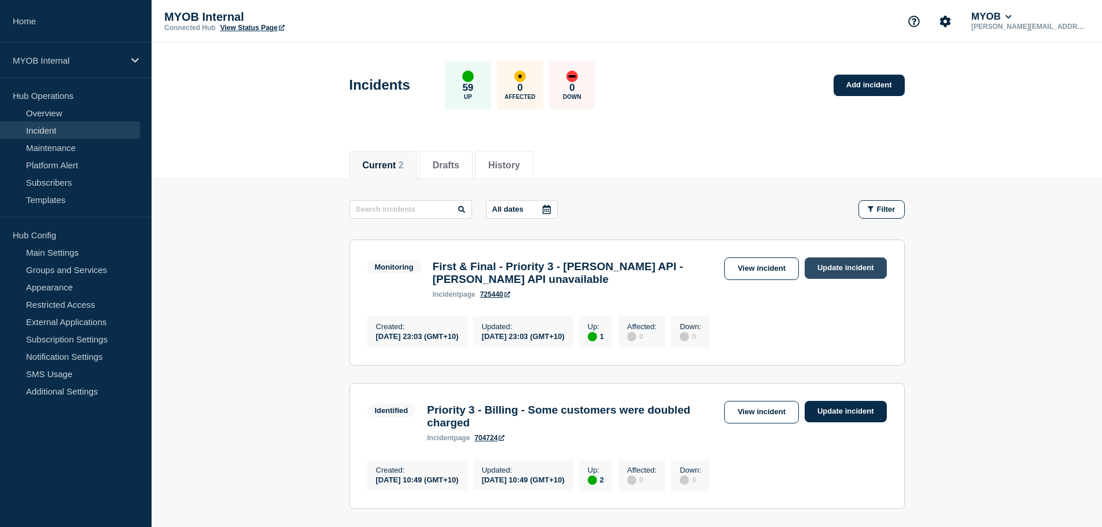
click at [822, 275] on link "Update incident" at bounding box center [845, 267] width 82 height 21
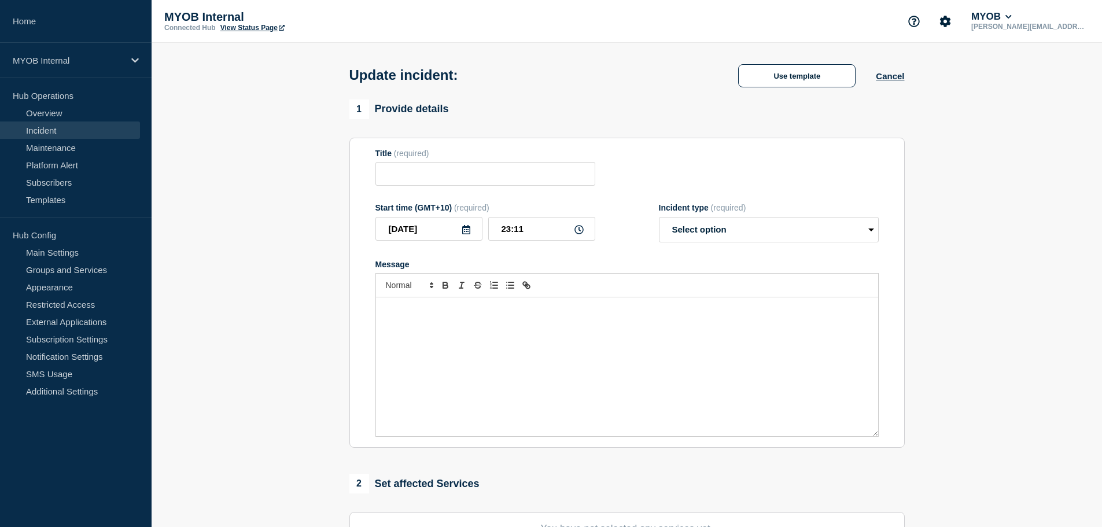
type input "First & Final - Priority 3 - [PERSON_NAME] API - [PERSON_NAME] API unavailable"
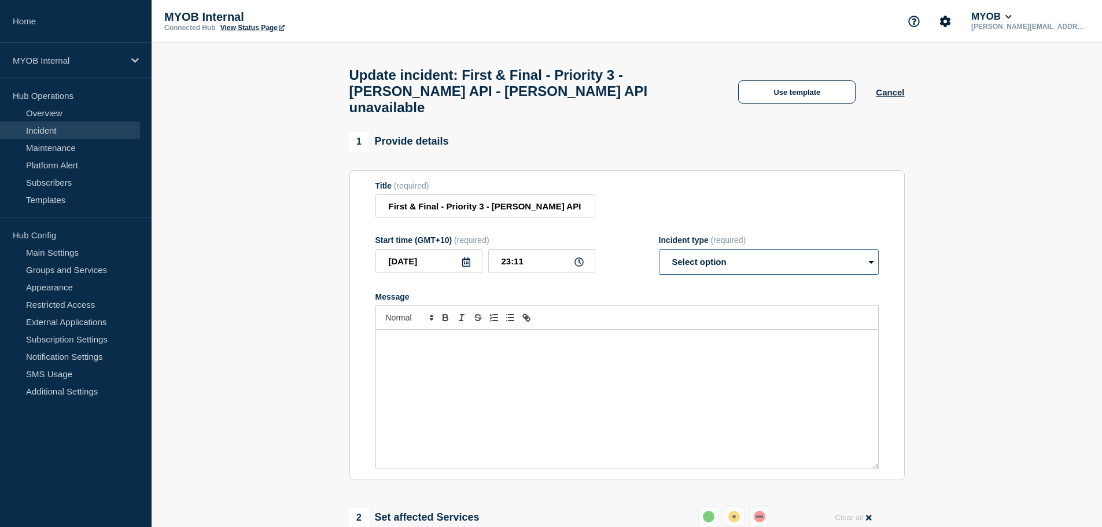
click at [770, 252] on select "Select option Investigating Identified Monitoring Resolved" at bounding box center [769, 261] width 220 height 25
select select "resolved"
click at [659, 249] on select "Select option Investigating Identified Monitoring Resolved" at bounding box center [769, 261] width 220 height 25
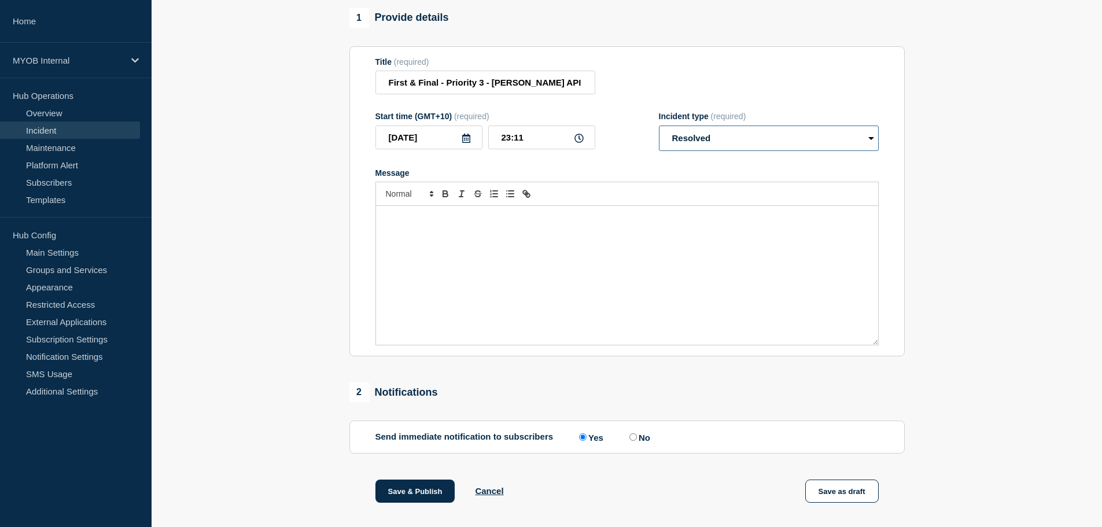
scroll to position [232, 0]
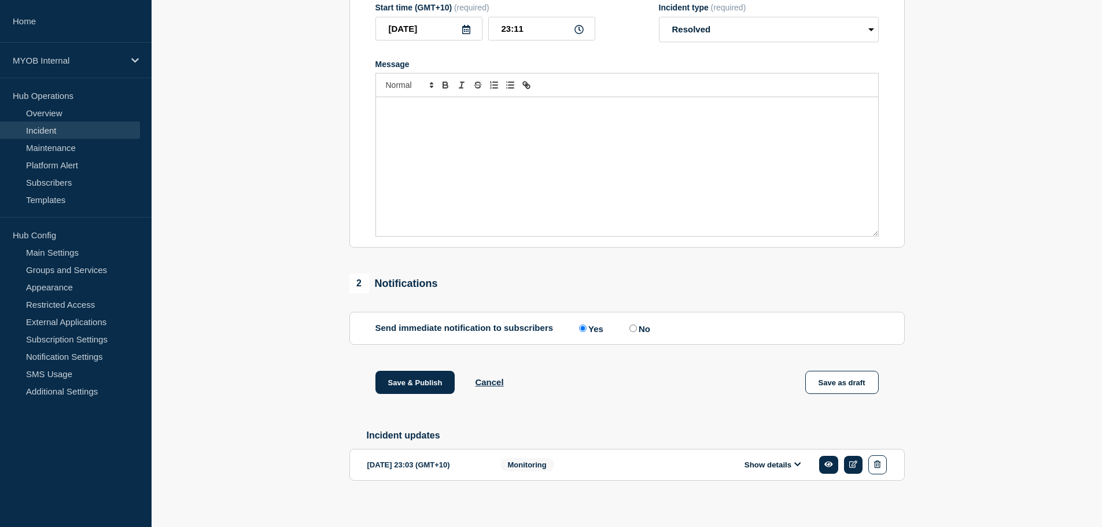
click at [413, 139] on div "Message" at bounding box center [627, 166] width 502 height 139
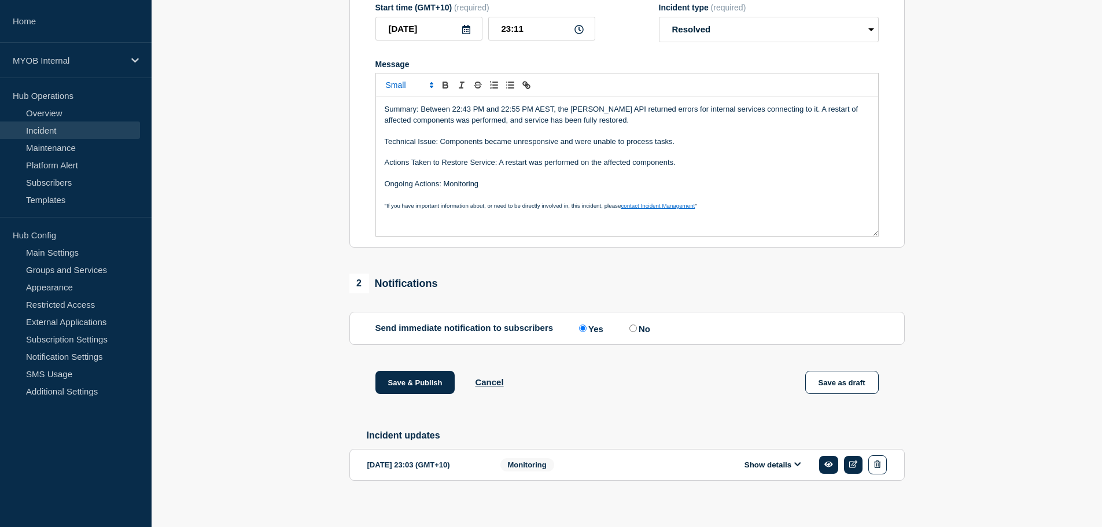
click at [637, 324] on input "No" at bounding box center [633, 328] width 8 height 8
radio input "true"
radio input "false"
click at [424, 371] on button "Save & Publish" at bounding box center [415, 382] width 80 height 23
